Goal: Task Accomplishment & Management: Use online tool/utility

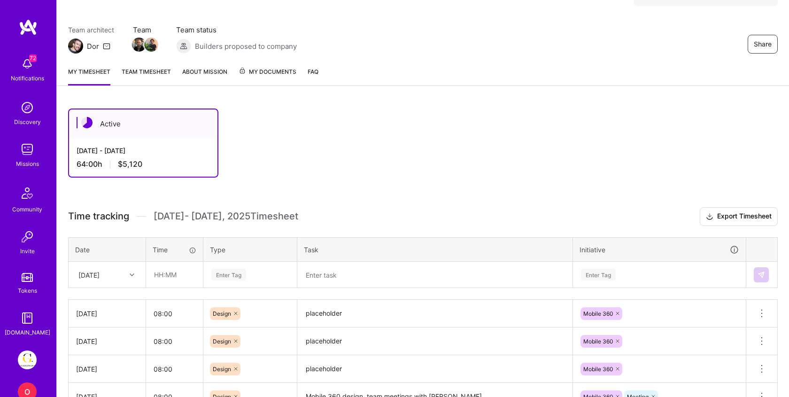
scroll to position [93, 0]
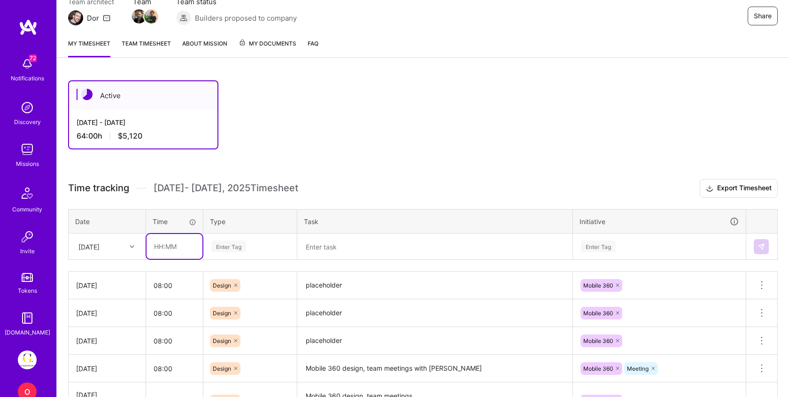
click at [171, 243] on input "text" at bounding box center [175, 246] width 56 height 25
type input "08:00"
click at [319, 283] on textarea "placeholder" at bounding box center [434, 285] width 273 height 26
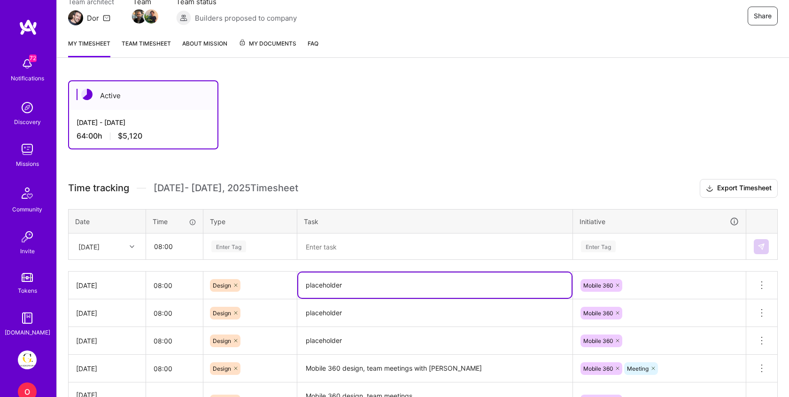
click at [319, 283] on textarea "placeholder" at bounding box center [434, 284] width 273 height 25
click at [328, 246] on textarea at bounding box center [434, 246] width 273 height 24
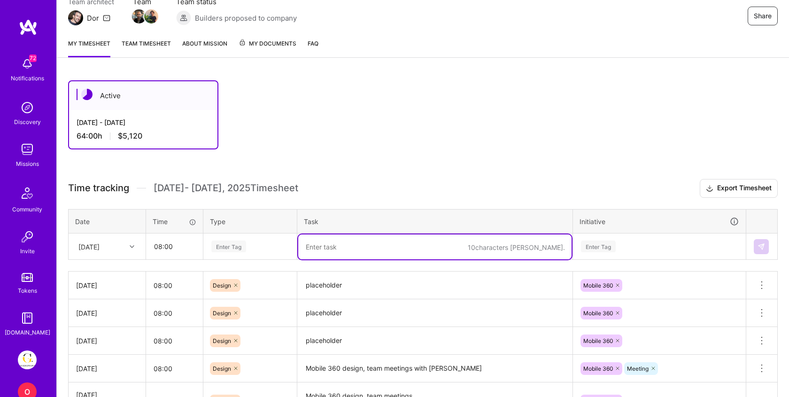
paste textarea "placeholder"
type textarea "placeholder"
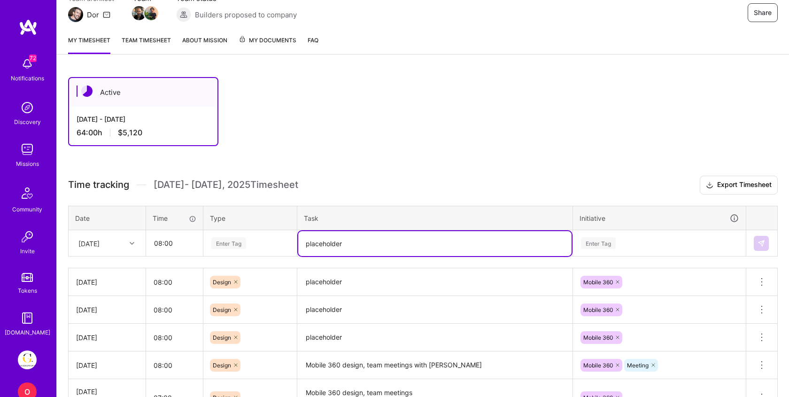
click at [245, 251] on div "Enter Tag" at bounding box center [250, 243] width 93 height 24
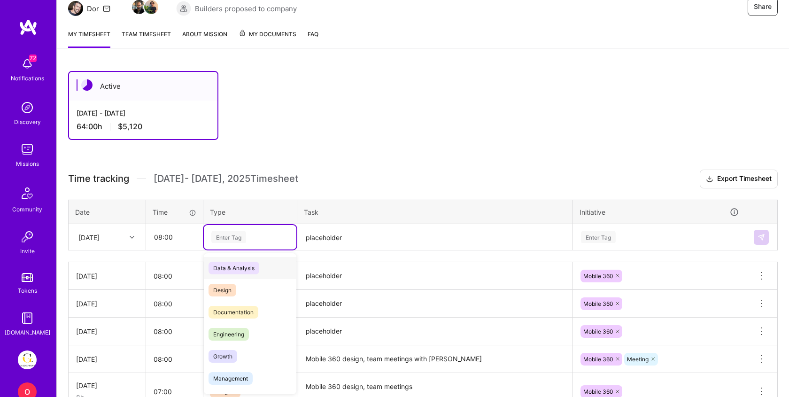
scroll to position [102, 0]
click at [233, 292] on span "Design" at bounding box center [223, 289] width 28 height 13
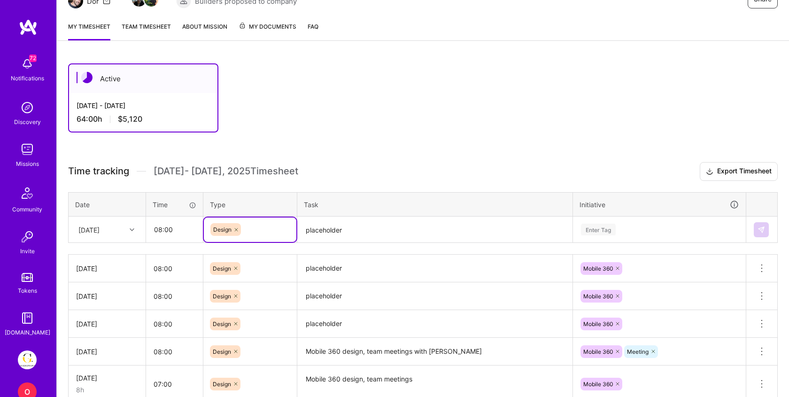
click at [637, 244] on div "Time tracking [DATE] - [DATE] Timesheet Export Timesheet Date Time Type Task In…" at bounding box center [423, 350] width 710 height 377
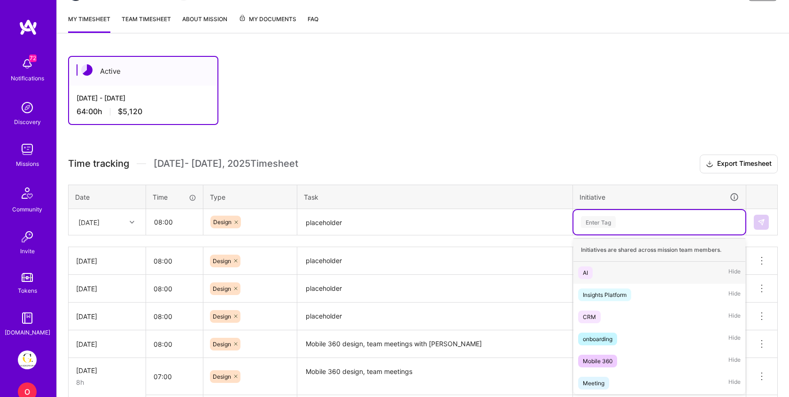
scroll to position [117, 0]
click at [604, 356] on div "Mobile 360" at bounding box center [598, 361] width 30 height 10
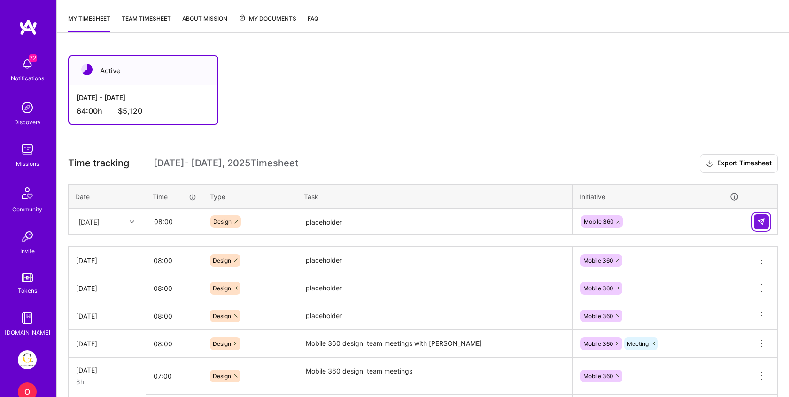
click at [760, 221] on img at bounding box center [762, 222] width 8 height 8
